Goal: Information Seeking & Learning: Check status

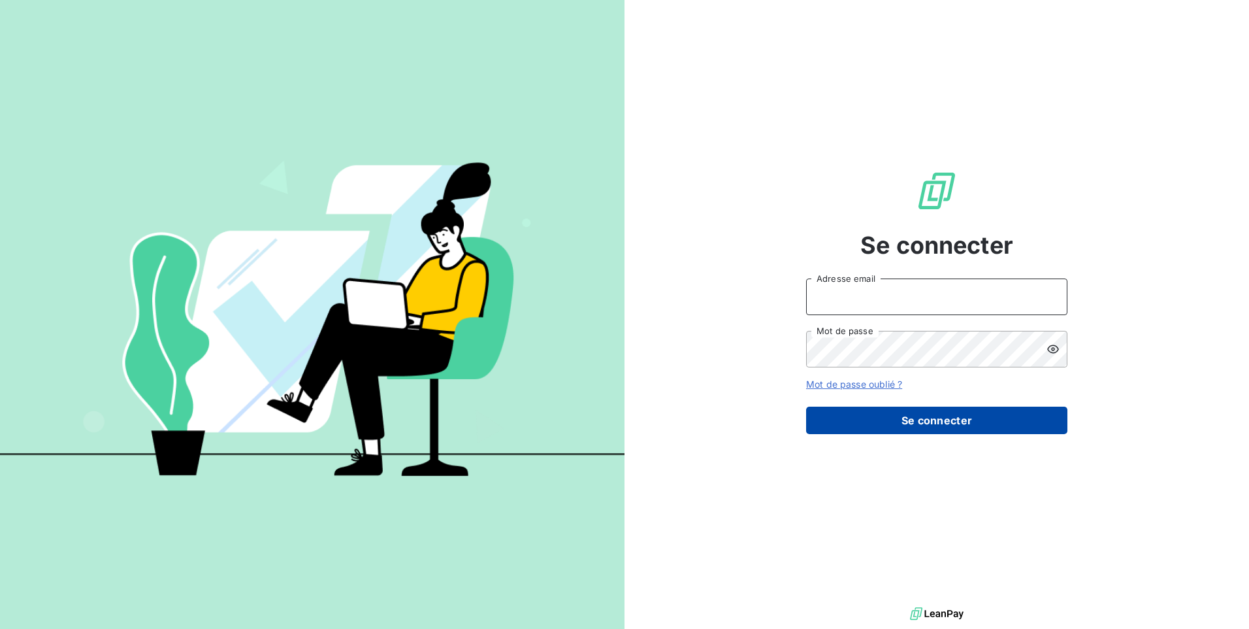
type input "contact@lerat-location.fr"
click at [887, 429] on button "Se connecter" at bounding box center [936, 419] width 261 height 27
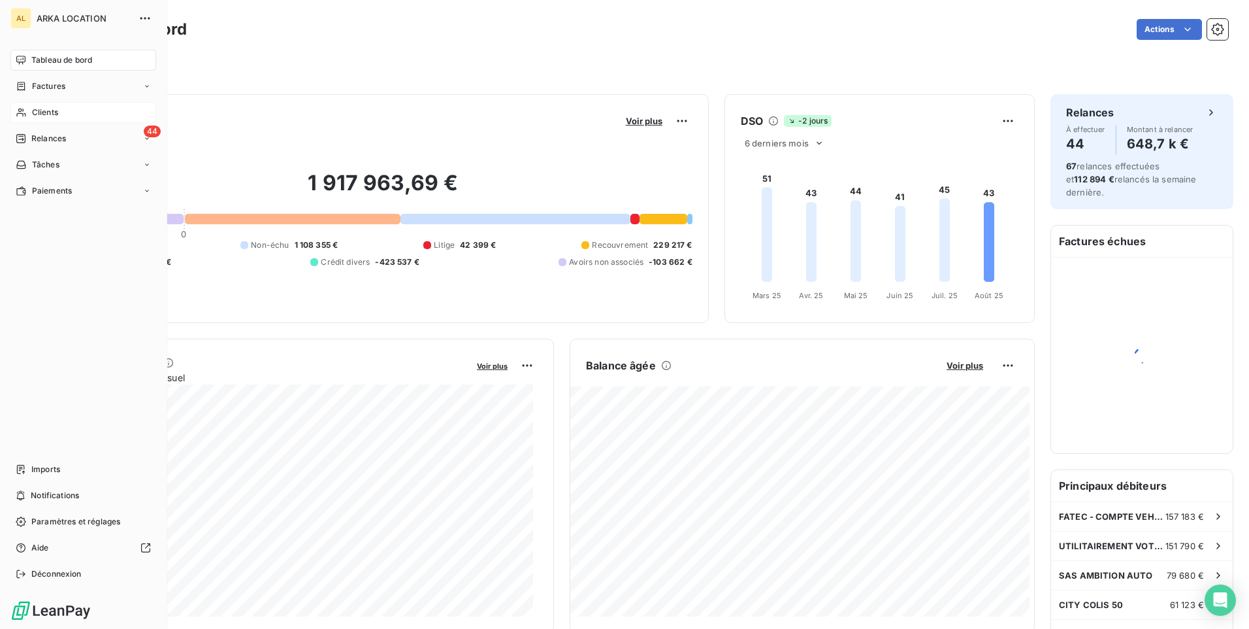
click at [37, 107] on span "Clients" at bounding box center [45, 113] width 26 height 12
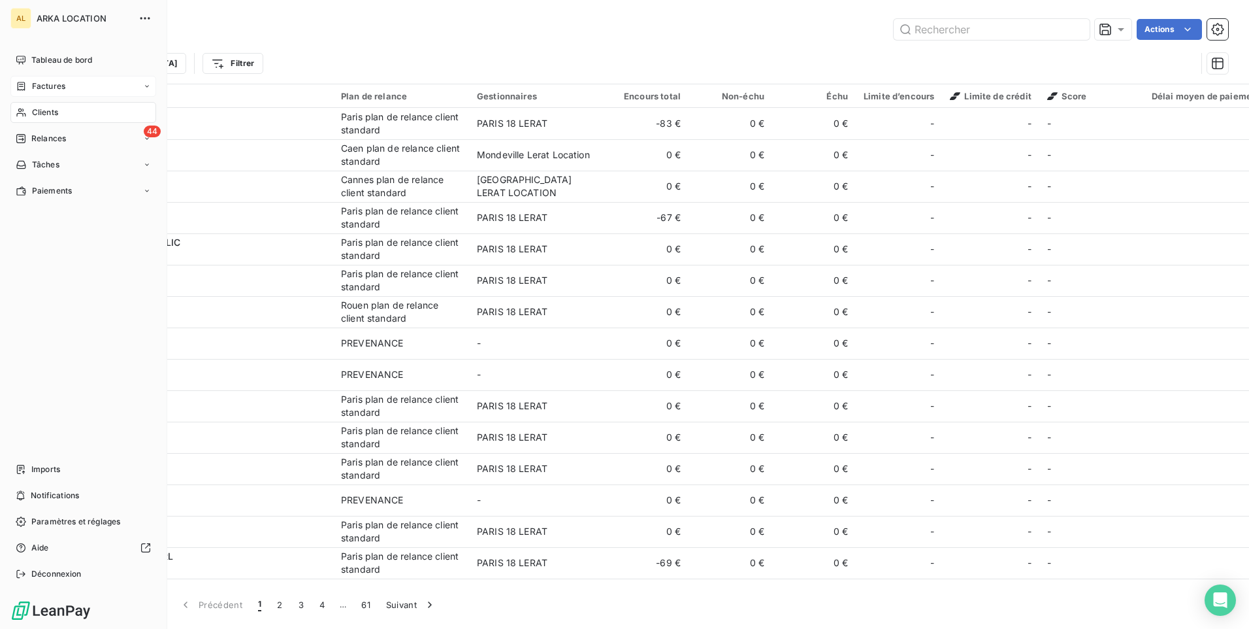
click at [39, 85] on span "Factures" at bounding box center [48, 86] width 33 height 12
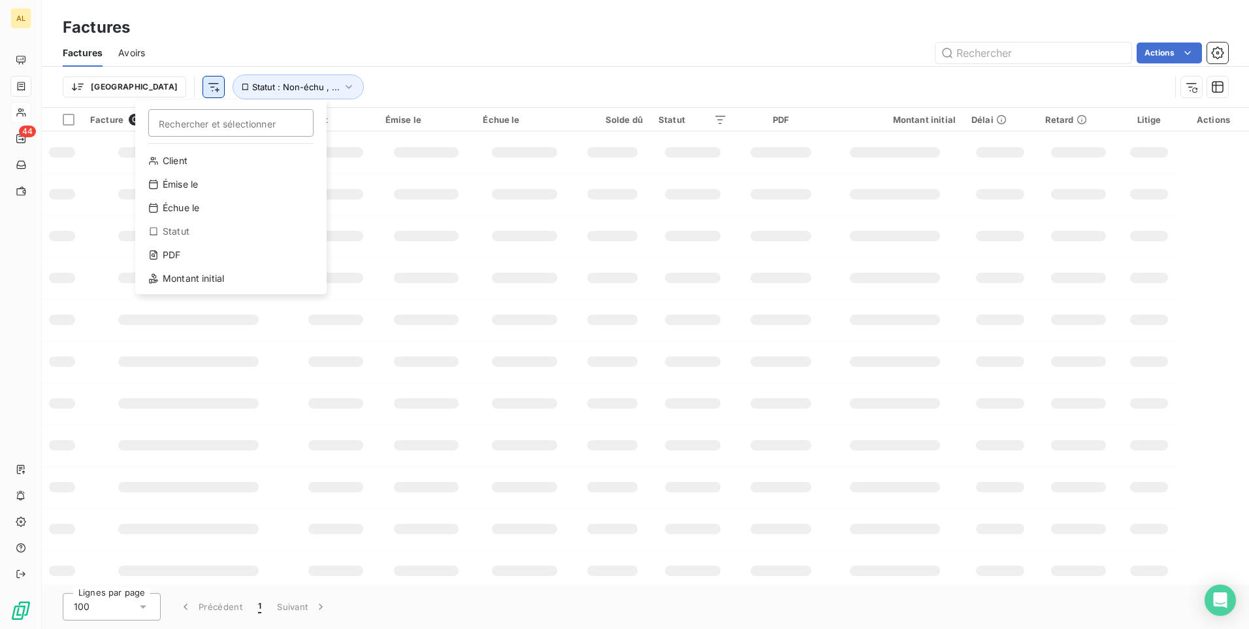
click at [137, 87] on html "AL 44 Factures Factures Avoirs Actions Trier Rechercher et sélectionner Client …" at bounding box center [624, 314] width 1249 height 629
click at [177, 279] on div "Montant initial" at bounding box center [230, 278] width 181 height 21
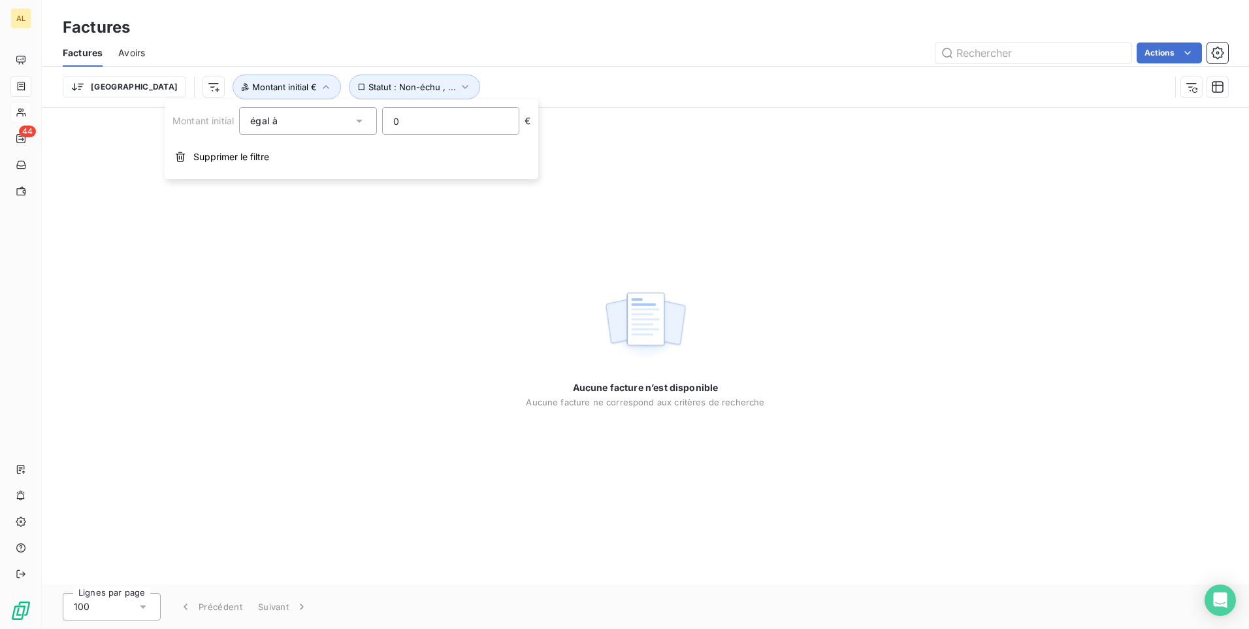
drag, startPoint x: 441, startPoint y: 120, endPoint x: 359, endPoint y: 106, distance: 83.6
click at [424, 114] on input "0" at bounding box center [451, 121] width 136 height 26
drag, startPoint x: 321, startPoint y: 107, endPoint x: 319, endPoint y: 116, distance: 9.4
click at [320, 107] on div "égal à" at bounding box center [307, 120] width 137 height 27
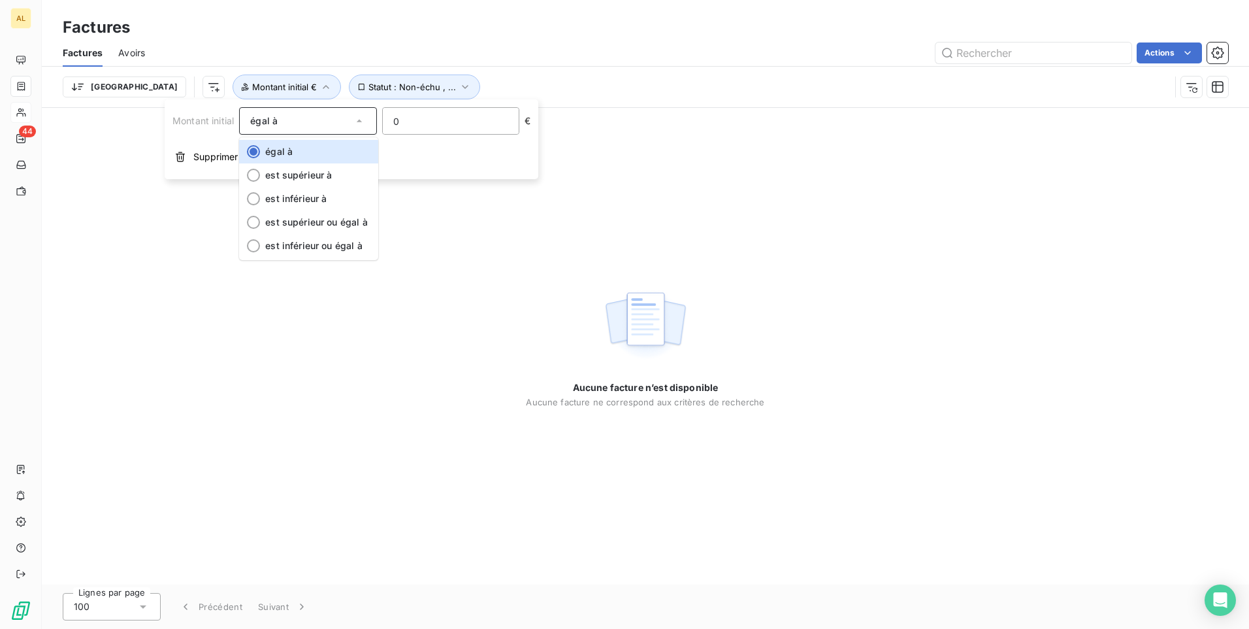
click at [403, 125] on input "0" at bounding box center [451, 121] width 136 height 26
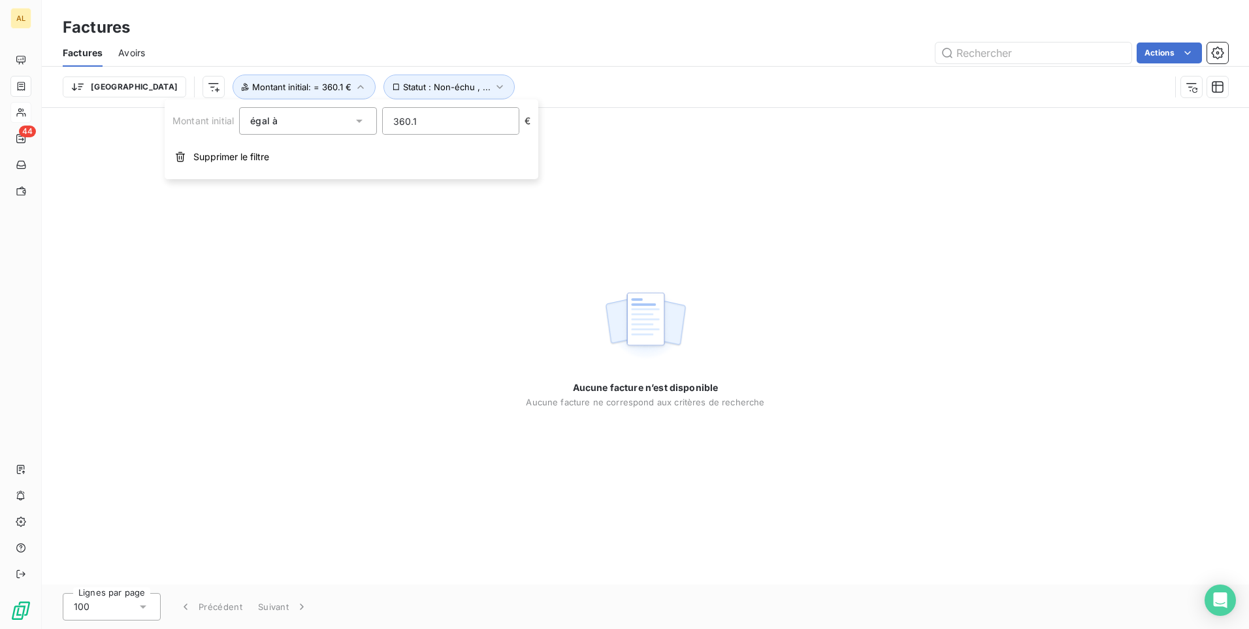
type input "360.14"
click at [395, 242] on div "Aucune facture n’est disponible Aucune facture ne correspond aux critères de re…" at bounding box center [646, 346] width 1208 height 476
drag, startPoint x: 325, startPoint y: 155, endPoint x: 247, endPoint y: 76, distance: 110.4
click at [324, 154] on div "Aucune facture n’est disponible Aucune facture ne correspond aux critères de re…" at bounding box center [646, 346] width 1208 height 476
click at [252, 87] on span "Montant initial : = 360.14 €" at bounding box center [304, 87] width 105 height 10
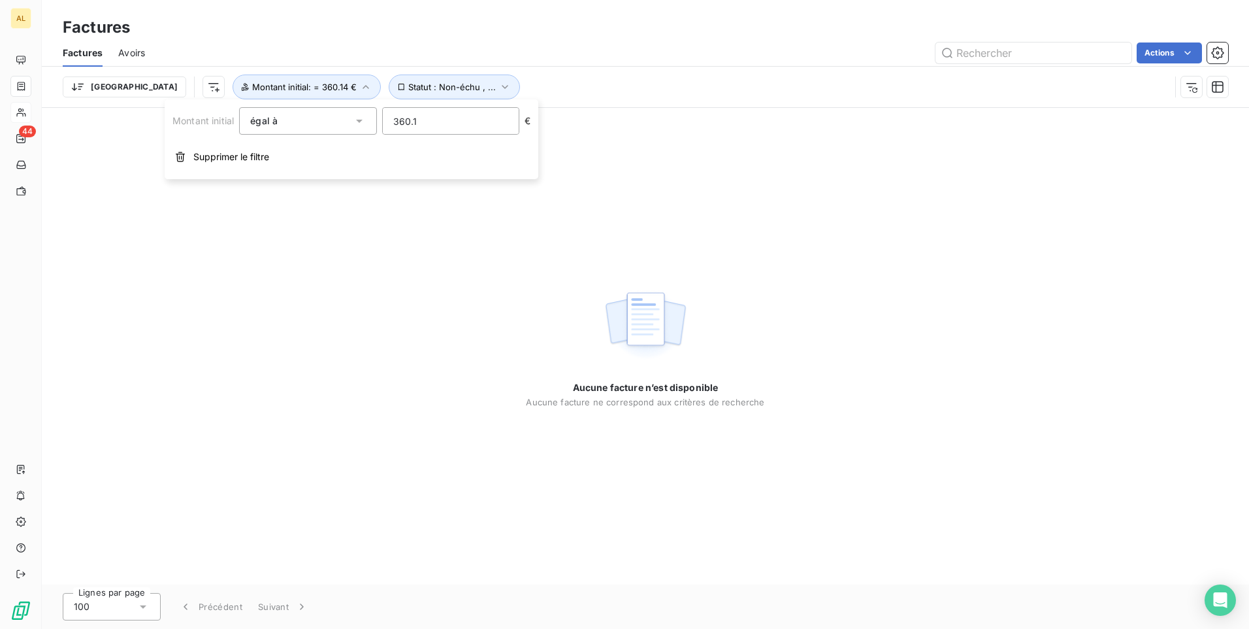
type input "360"
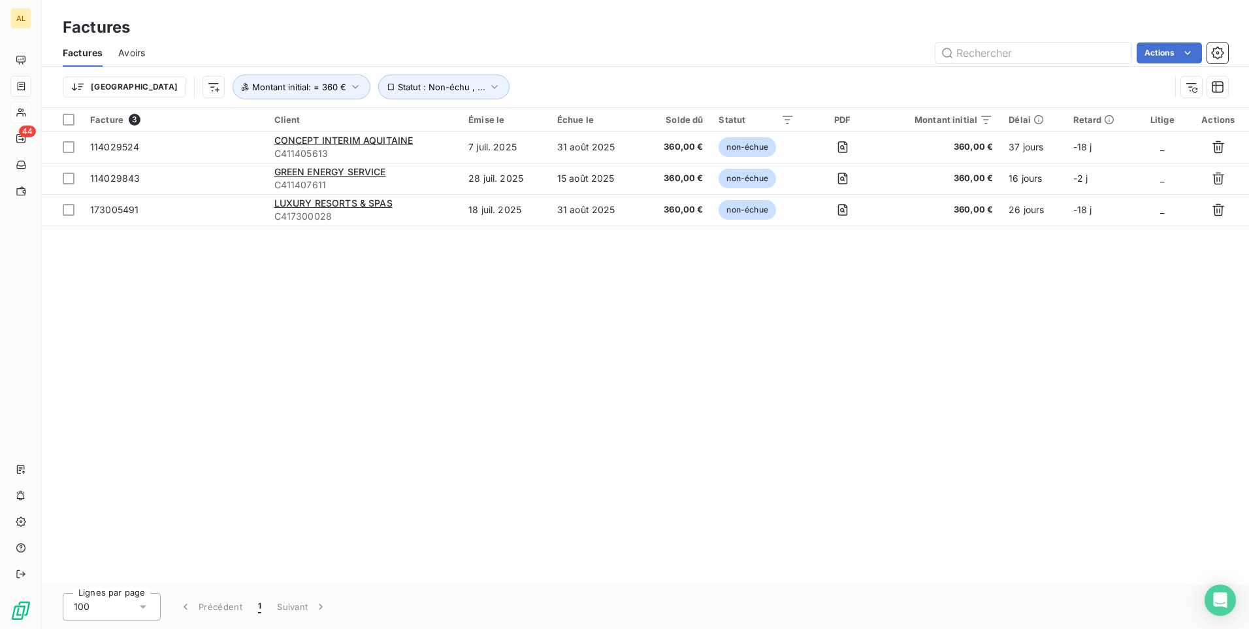
click at [438, 337] on div "Facture 3 Client Émise le Échue le Solde dû Statut PDF Montant initial Délai Re…" at bounding box center [646, 346] width 1208 height 476
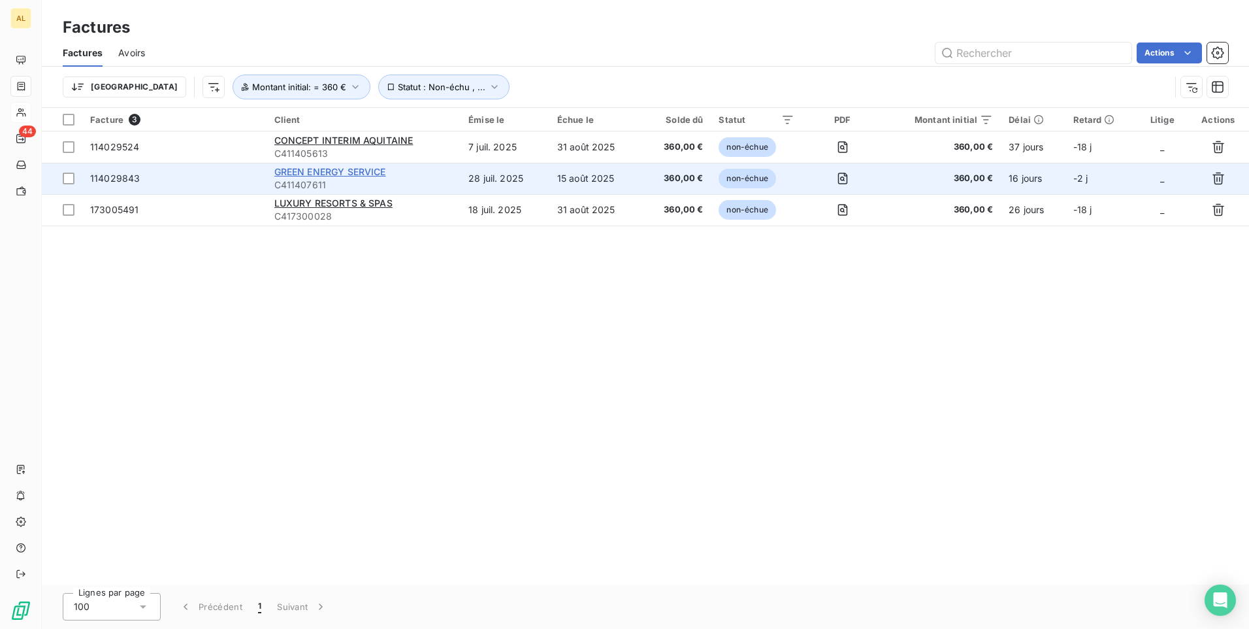
click at [363, 171] on span "GREEN ENERGY SERVICE" at bounding box center [330, 171] width 112 height 11
